Goal: Task Accomplishment & Management: Use online tool/utility

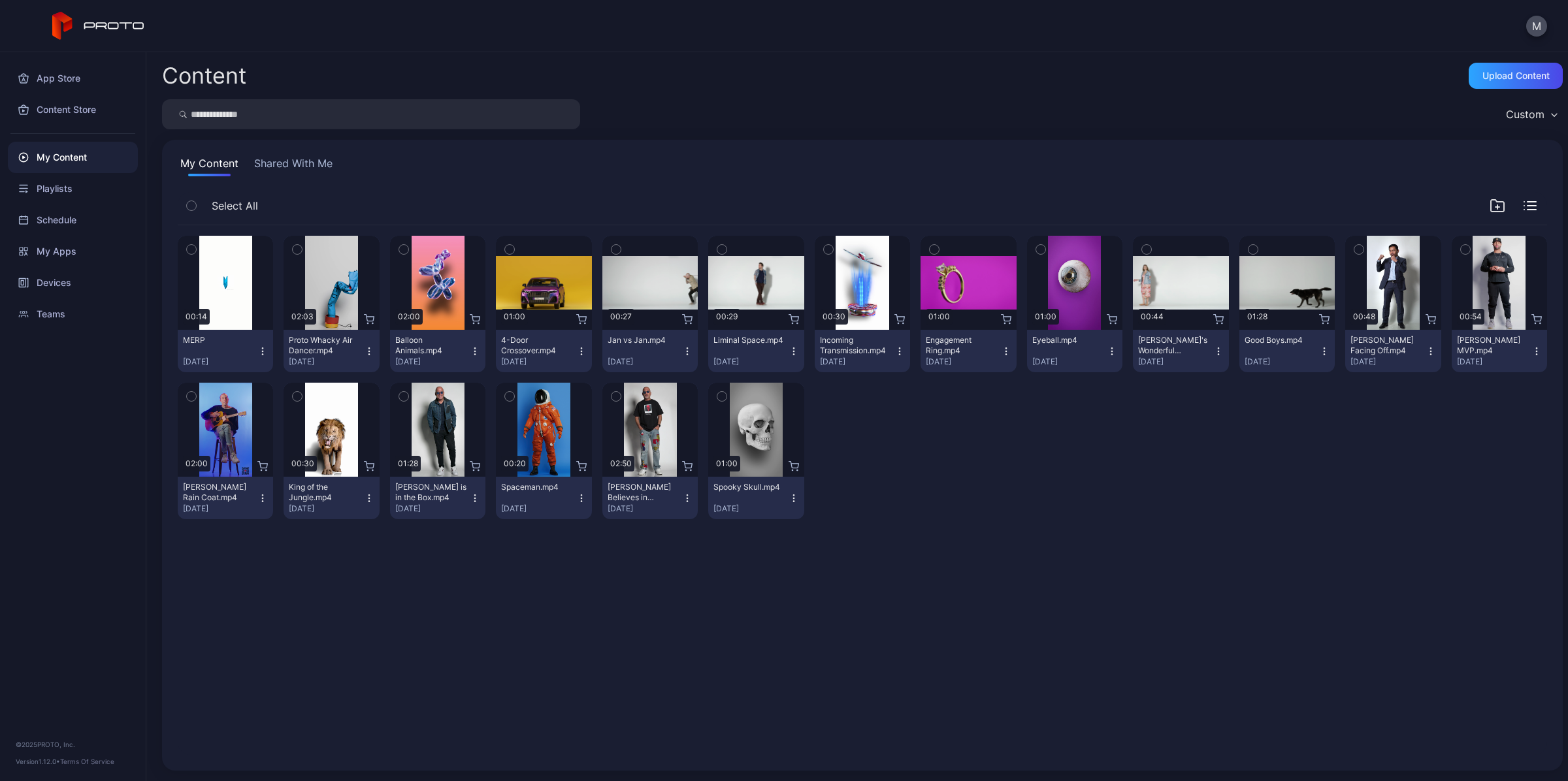
click at [919, 575] on div "Preview 00:14 MERP [DATE] Preview 02:03 Proto Whacky Air Dancer.mp4 [DATE] Prev…" at bounding box center [862, 490] width 1390 height 550
click at [47, 284] on div "Devices" at bounding box center [73, 283] width 130 height 31
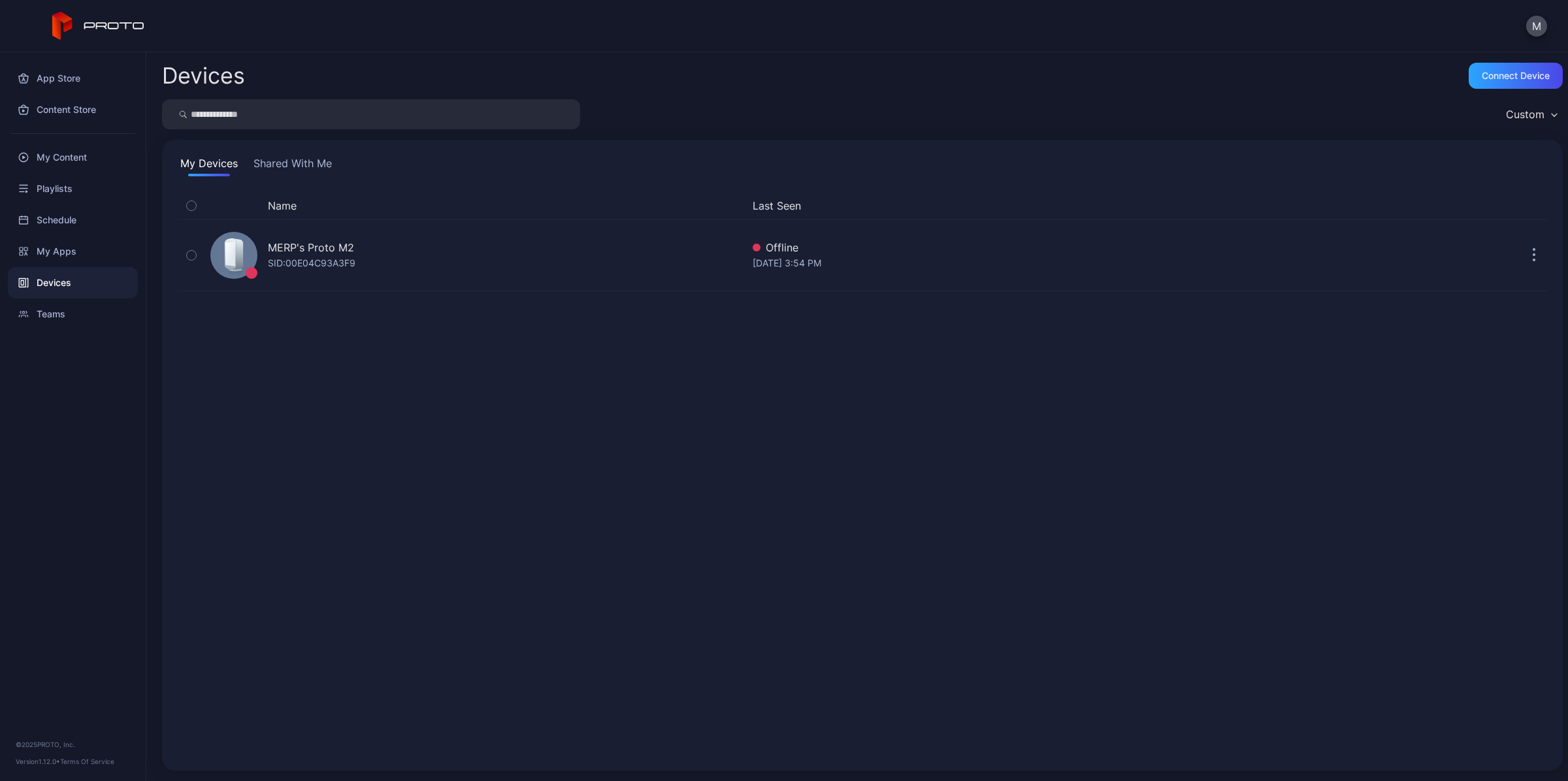
click at [458, 419] on div "Name Last Seen MERP's Proto M2 SID: 00E04C93A3F9 Offline [DATE] 3:54 PM" at bounding box center [863, 473] width 1370 height 563
click at [1478, 83] on div "Connect device" at bounding box center [1515, 75] width 94 height 26
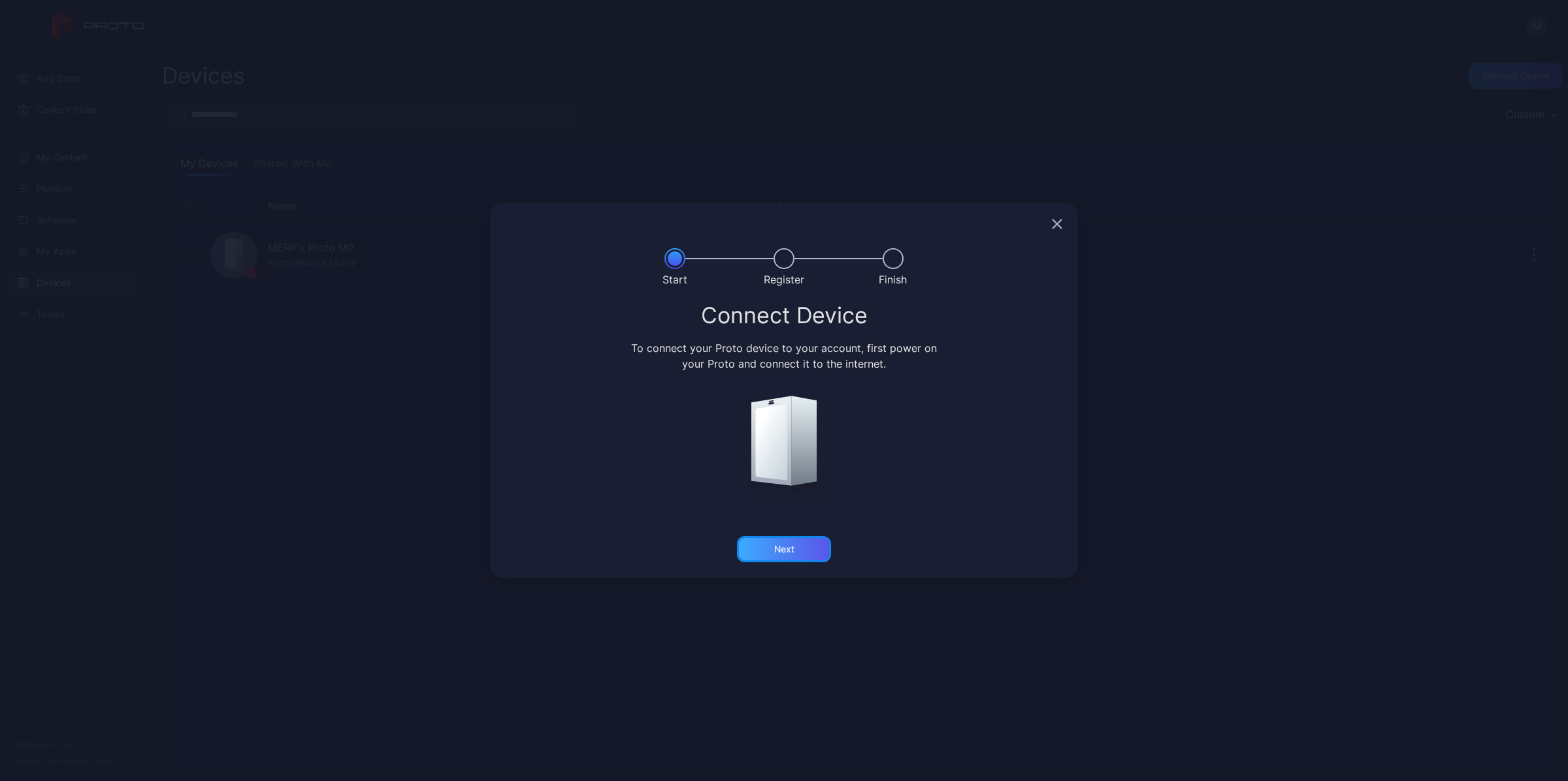
click at [801, 546] on div "Next" at bounding box center [784, 549] width 94 height 26
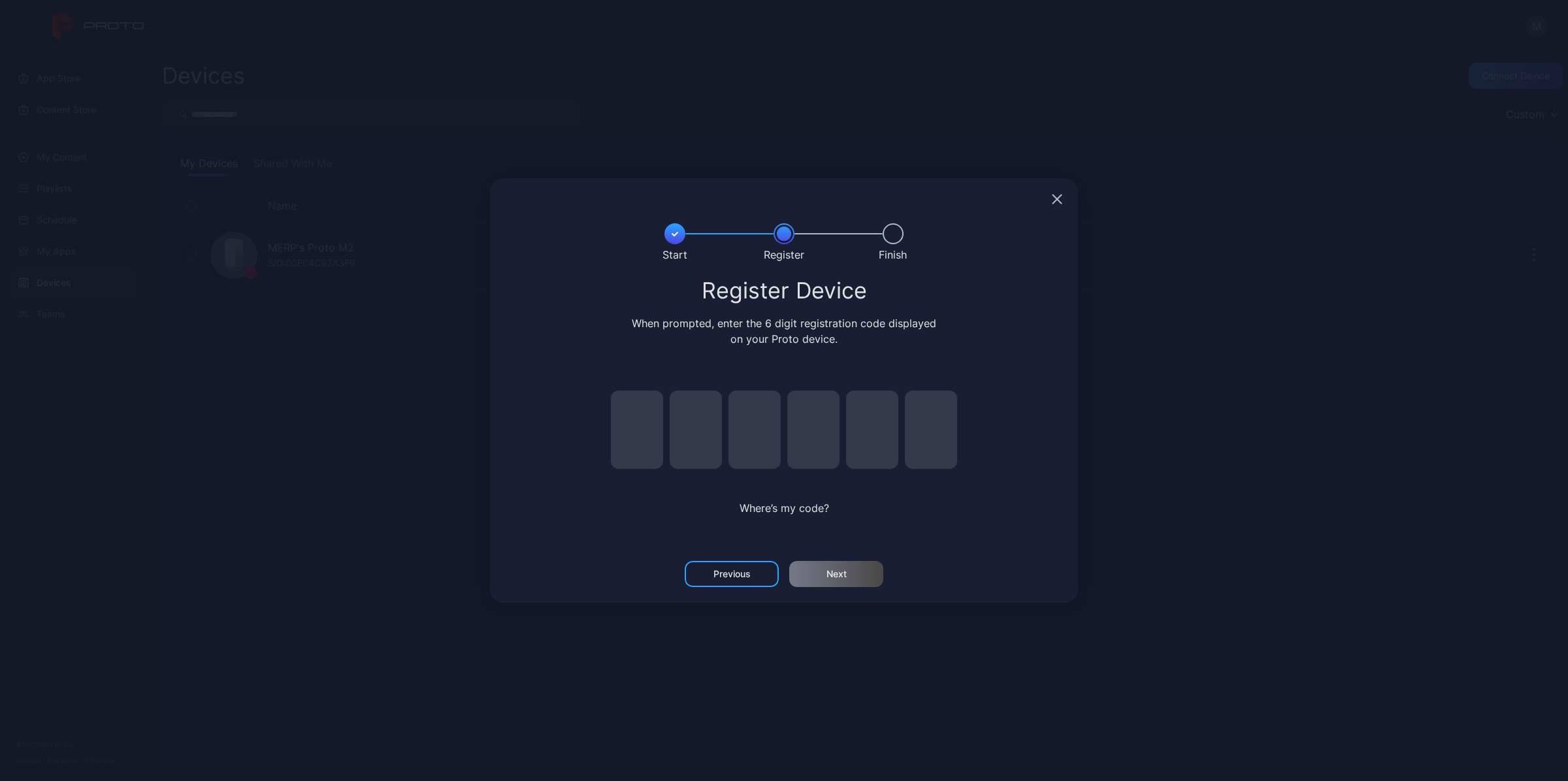
click at [648, 431] on input "pin code 1 of 6" at bounding box center [637, 430] width 53 height 79
click at [1057, 200] on icon "button" at bounding box center [1056, 198] width 11 height 11
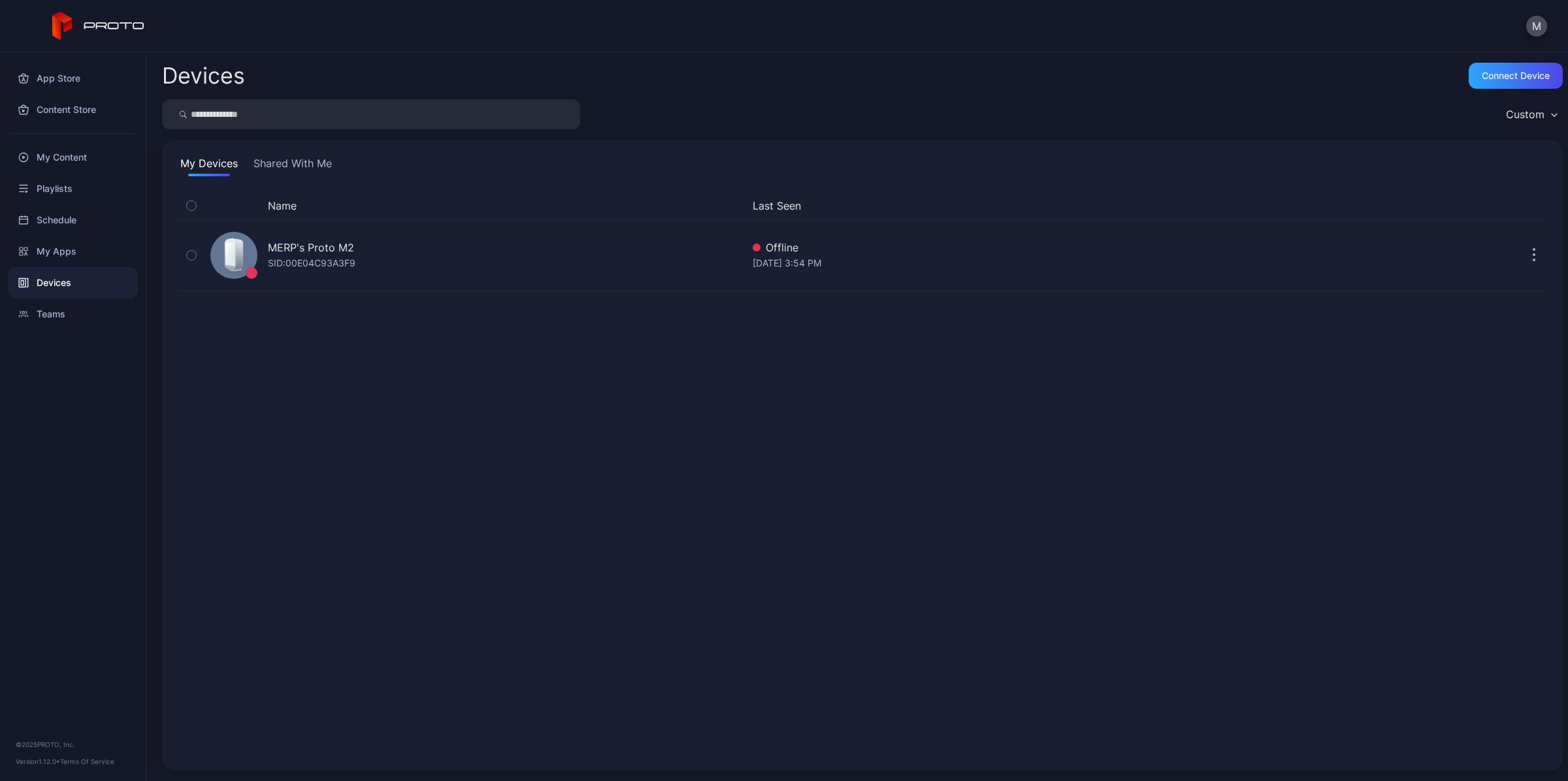
click at [1016, 89] on div "Devices Connect device Custom My Devices Shared With Me Name Last Seen MERP's P…" at bounding box center [857, 417] width 1422 height 729
